Goal: Information Seeking & Learning: Learn about a topic

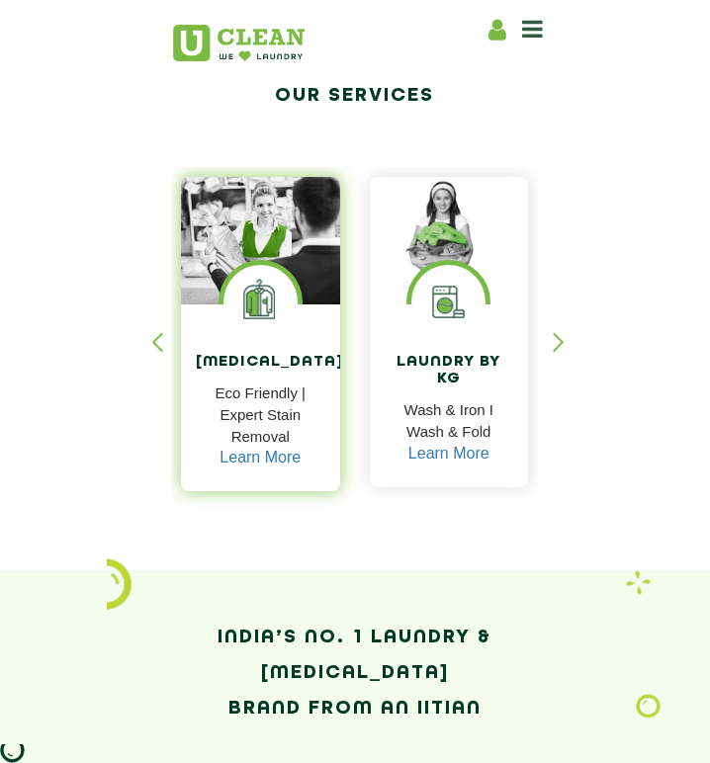
scroll to position [297, 0]
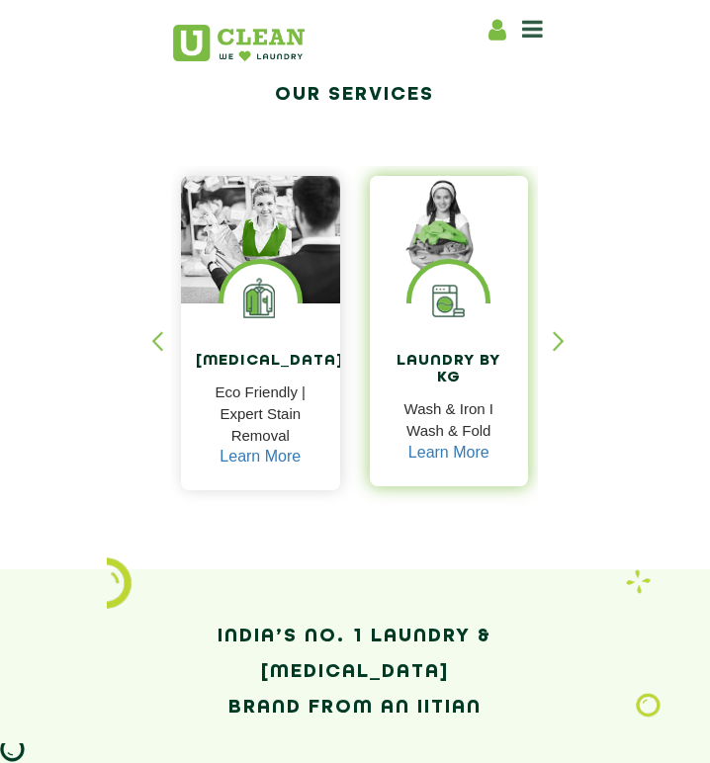
click at [447, 283] on img at bounding box center [448, 301] width 74 height 74
click at [443, 342] on div "Laundry by Kg Wash & Iron I Wash & Fold Learn More" at bounding box center [449, 395] width 159 height 183
click at [444, 454] on link "Learn More" at bounding box center [448, 453] width 81 height 18
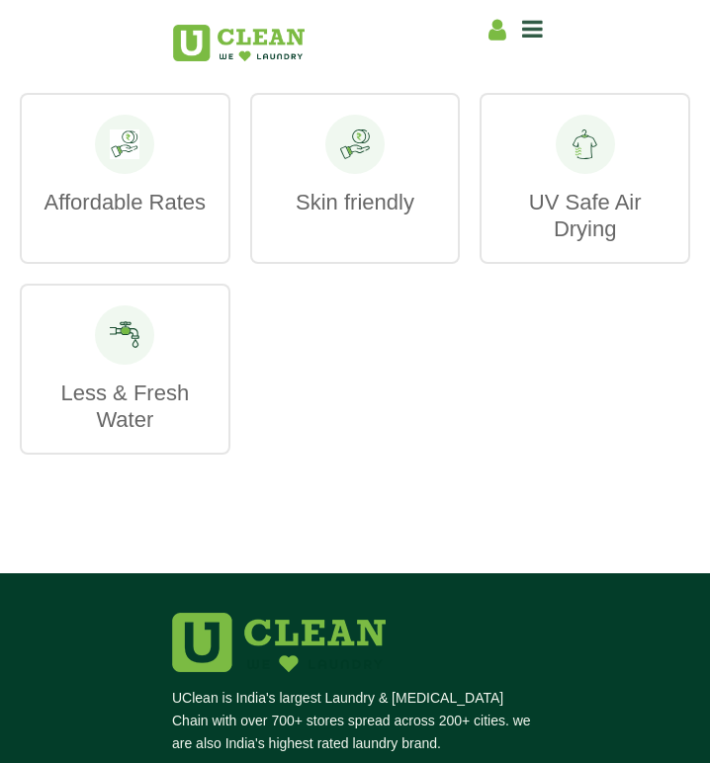
scroll to position [5043, 0]
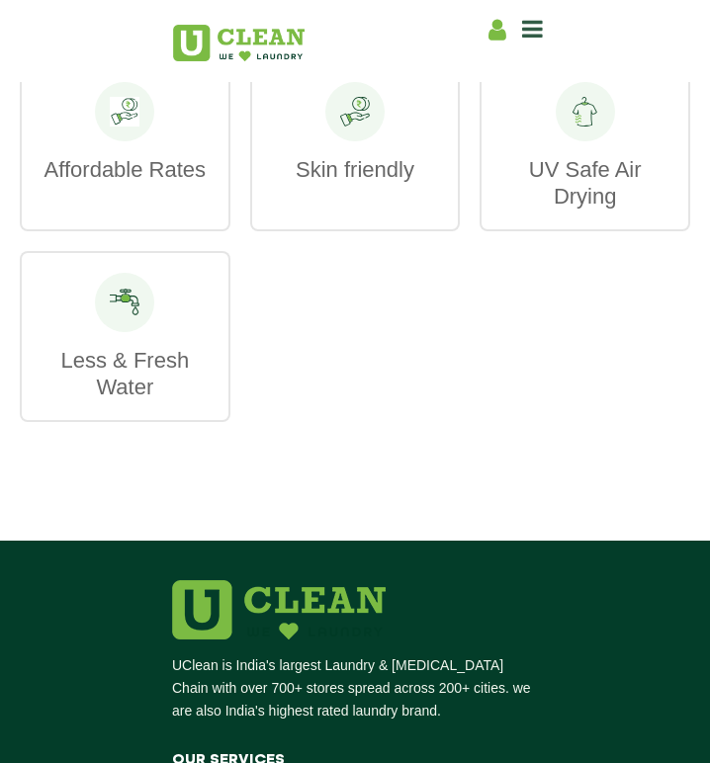
click at [542, 38] on icon at bounding box center [532, 29] width 21 height 24
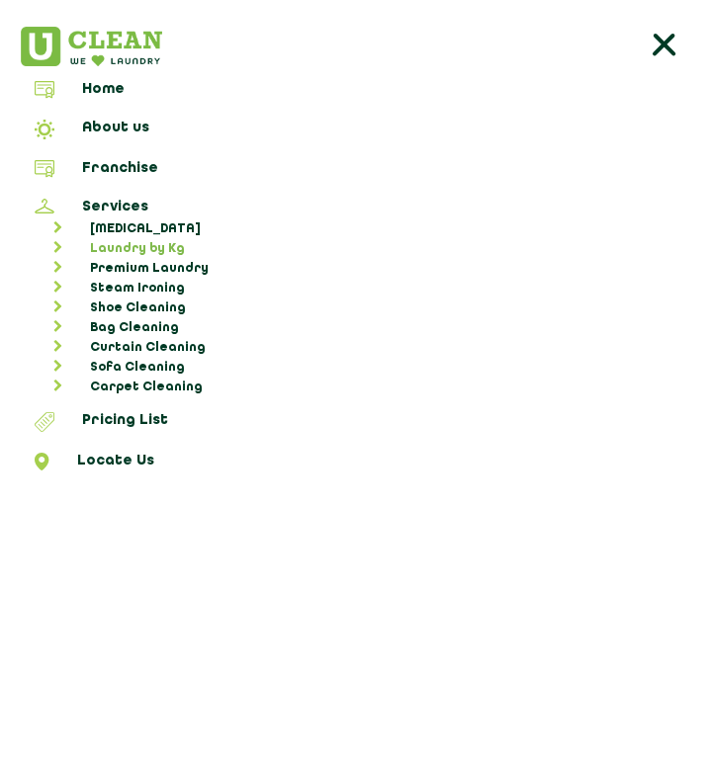
click at [155, 239] on link "Laundry by Kg" at bounding box center [365, 249] width 676 height 20
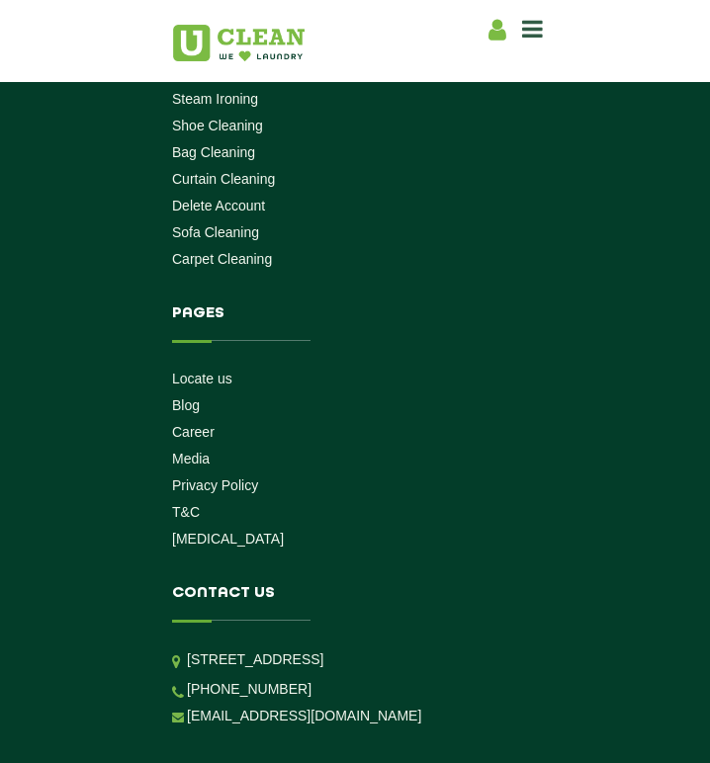
scroll to position [6131, 0]
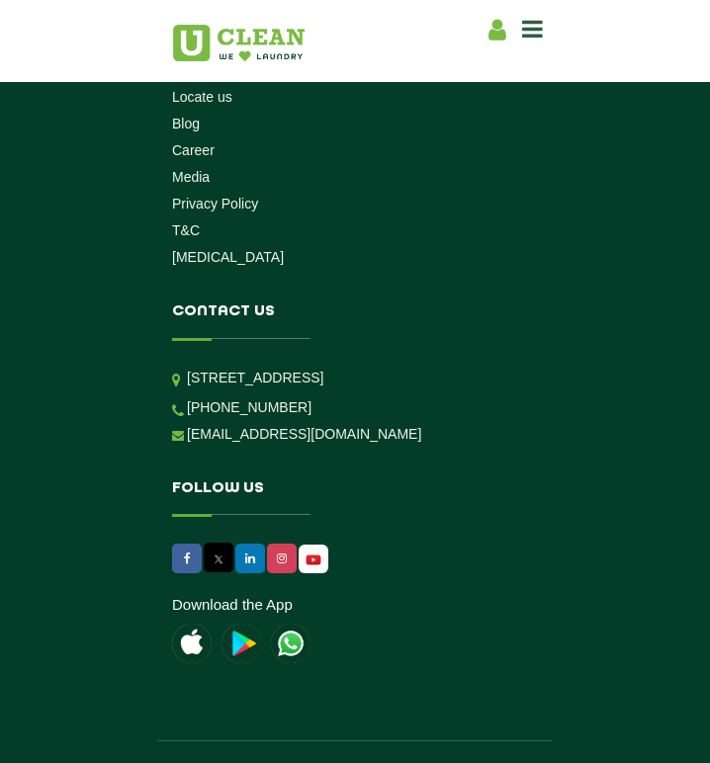
drag, startPoint x: 263, startPoint y: 413, endPoint x: 183, endPoint y: 353, distance: 100.3
click at [187, 367] on p "[STREET_ADDRESS]" at bounding box center [362, 378] width 351 height 23
copy p "[STREET_ADDRESS]"
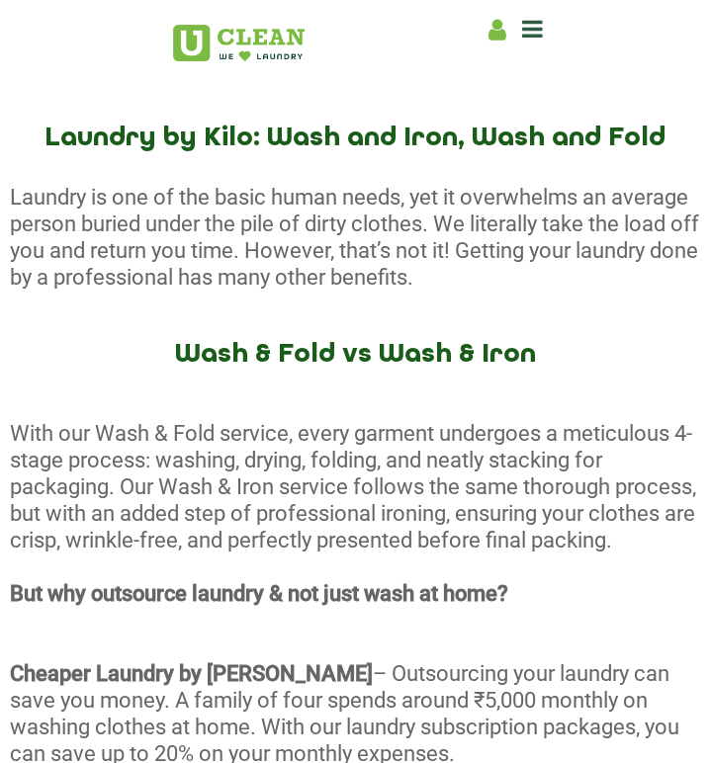
scroll to position [0, 0]
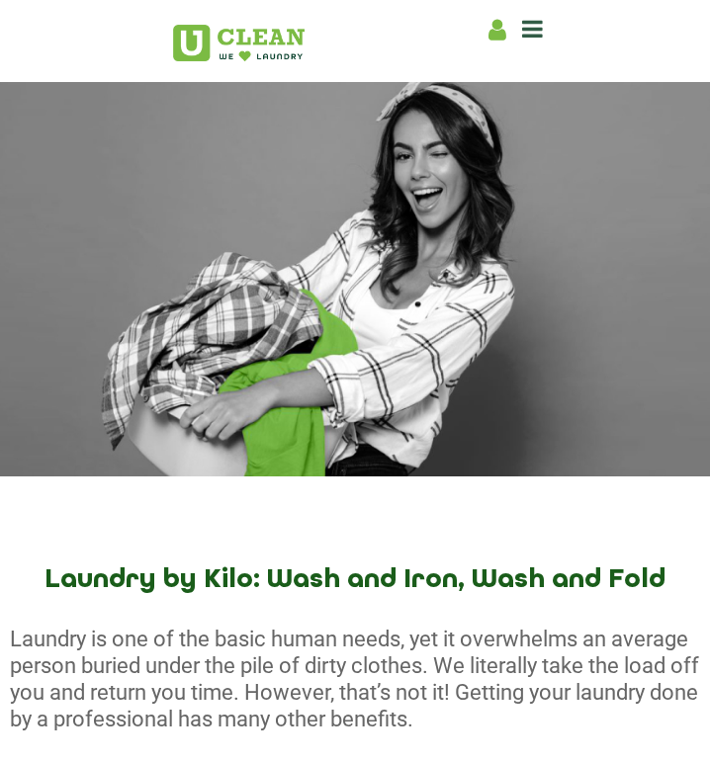
click at [531, 23] on icon at bounding box center [532, 29] width 21 height 24
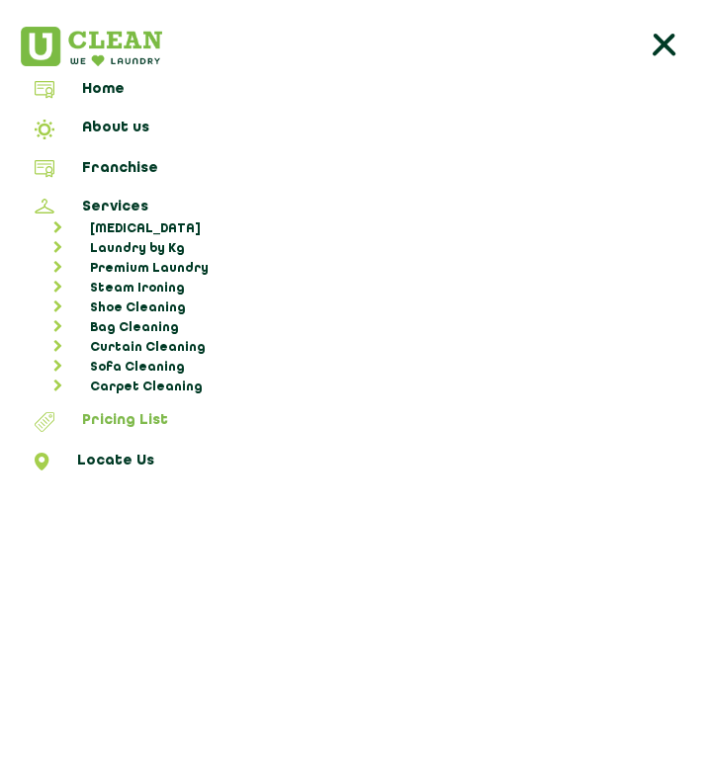
click at [130, 412] on link "Pricing List" at bounding box center [355, 425] width 696 height 26
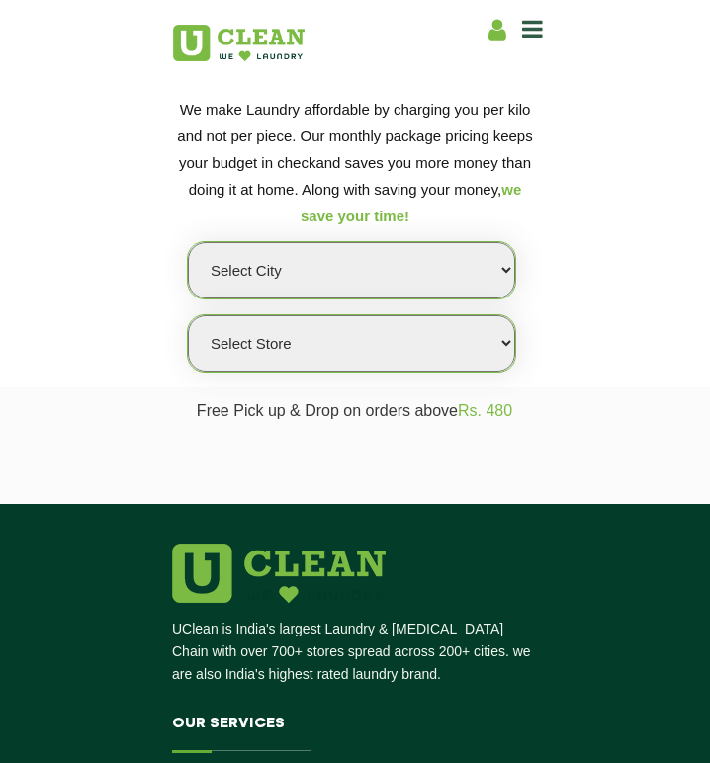
click at [315, 277] on select "Select city [GEOGRAPHIC_DATA] [GEOGRAPHIC_DATA] [GEOGRAPHIC_DATA] [GEOGRAPHIC_D…" at bounding box center [351, 270] width 327 height 56
select select "26"
click at [188, 242] on select "Select city [GEOGRAPHIC_DATA] [GEOGRAPHIC_DATA] [GEOGRAPHIC_DATA] [GEOGRAPHIC_D…" at bounding box center [351, 270] width 327 height 56
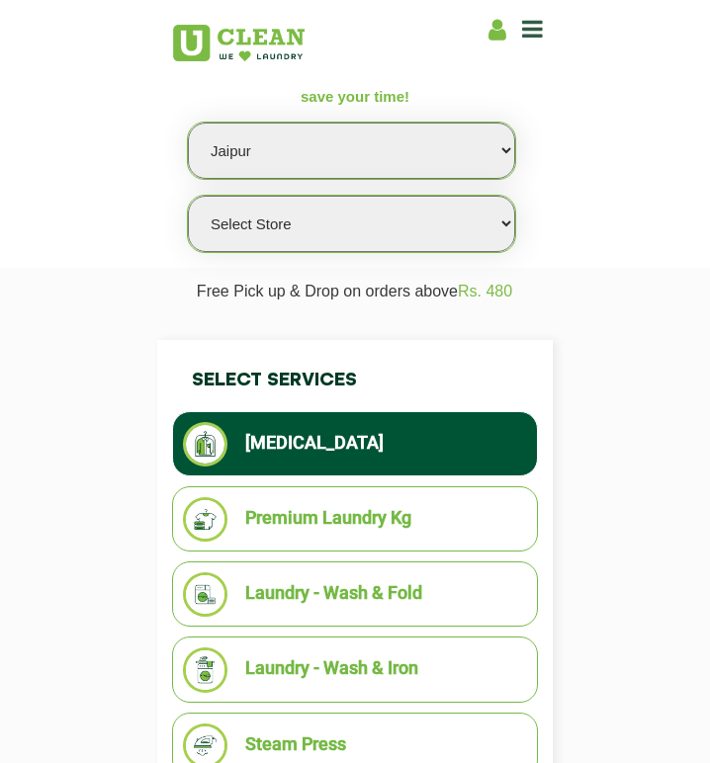
scroll to position [198, 0]
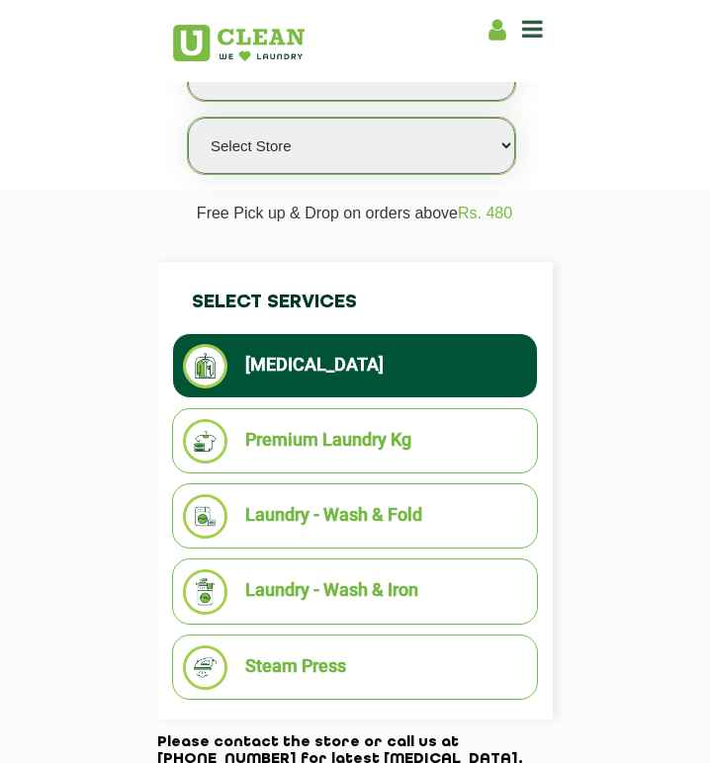
click at [369, 144] on select "Select Store [GEOGRAPHIC_DATA][PERSON_NAME] [GEOGRAPHIC_DATA] [PERSON_NAME][GEO…" at bounding box center [351, 146] width 327 height 56
select select "57"
click at [188, 118] on select "Select Store [GEOGRAPHIC_DATA][PERSON_NAME] [GEOGRAPHIC_DATA] [PERSON_NAME][GEO…" at bounding box center [351, 146] width 327 height 56
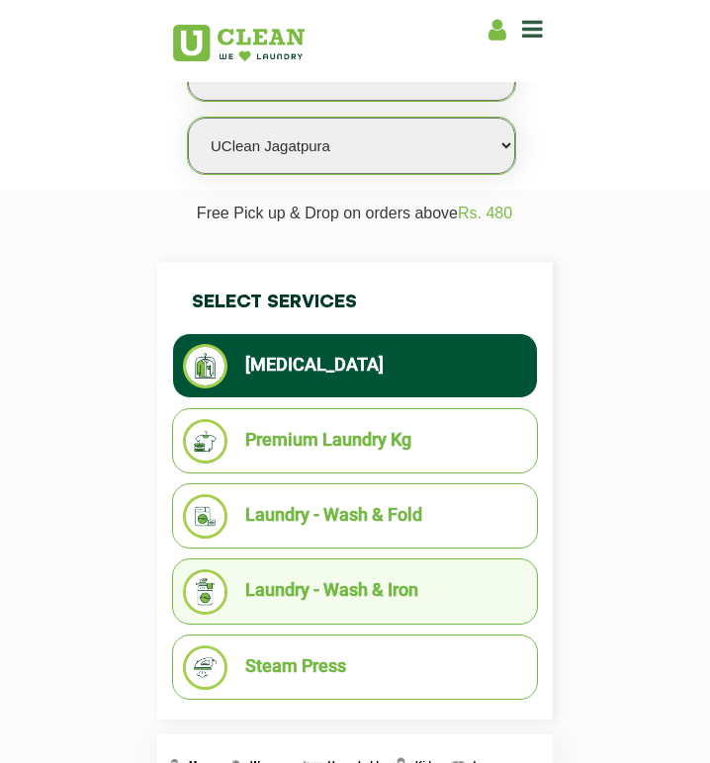
click at [465, 586] on li "Laundry - Wash & Iron" at bounding box center [355, 592] width 344 height 44
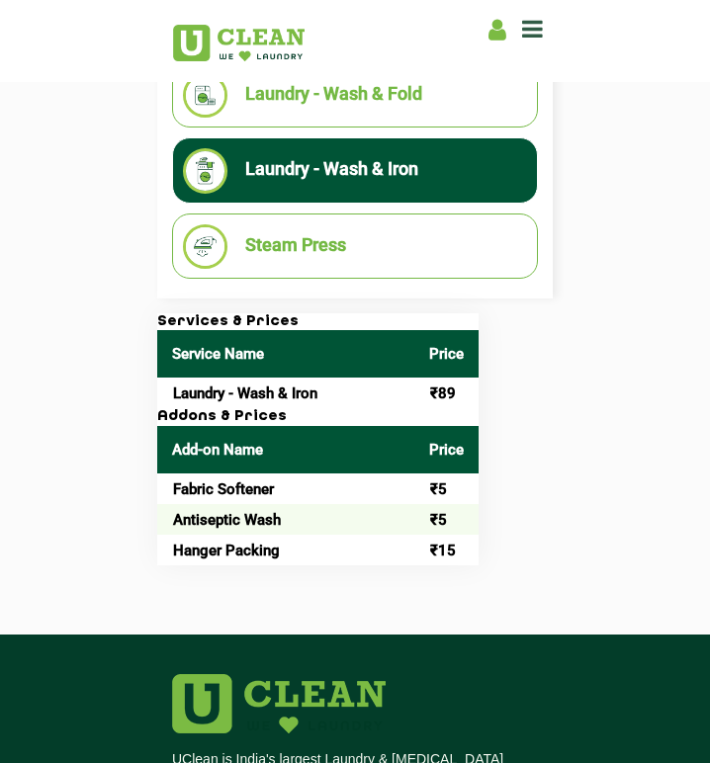
scroll to position [593, 0]
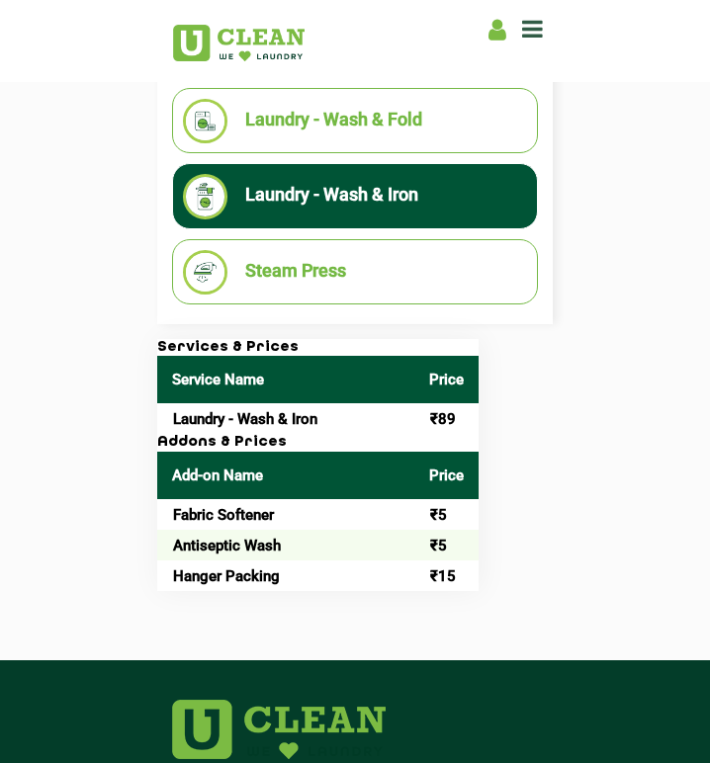
click at [265, 425] on td "Laundry - Wash & Iron" at bounding box center [285, 418] width 257 height 31
click at [250, 442] on h3 "Addons & Prices" at bounding box center [317, 443] width 321 height 18
click at [214, 532] on td "Antiseptic Wash" at bounding box center [285, 545] width 257 height 31
click at [226, 509] on td "Fabric Softener" at bounding box center [285, 514] width 257 height 31
click at [242, 600] on section "Free Pick up & Drop on orders above Rs. 480 Select Services [MEDICAL_DATA] Prem…" at bounding box center [355, 227] width 710 height 866
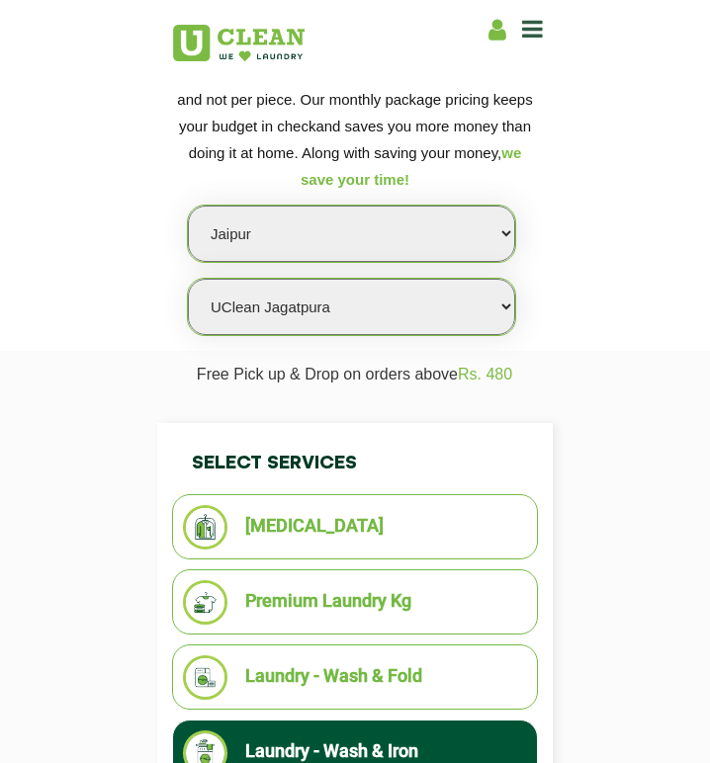
scroll to position [0, 0]
